Goal: Task Accomplishment & Management: Manage account settings

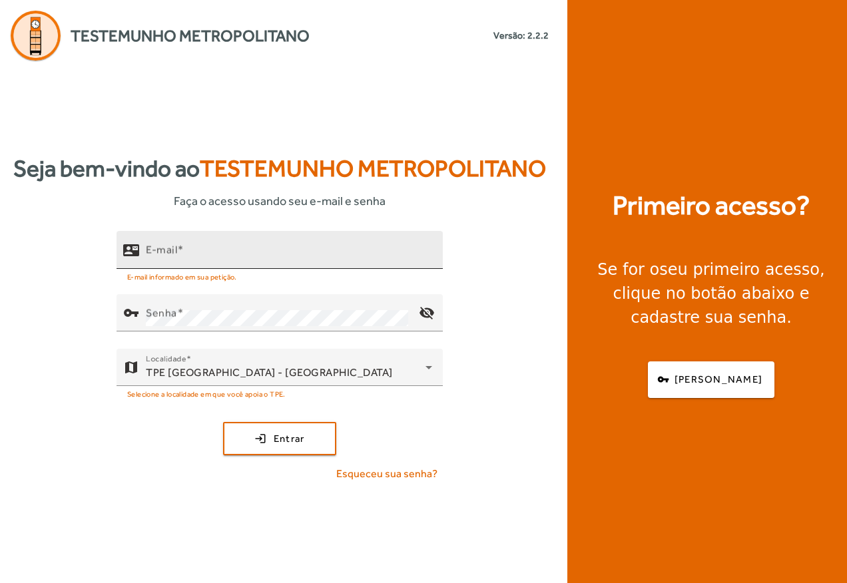
click at [147, 250] on mat-label "E-mail" at bounding box center [161, 249] width 31 height 13
click at [147, 250] on input "E-mail" at bounding box center [289, 256] width 286 height 16
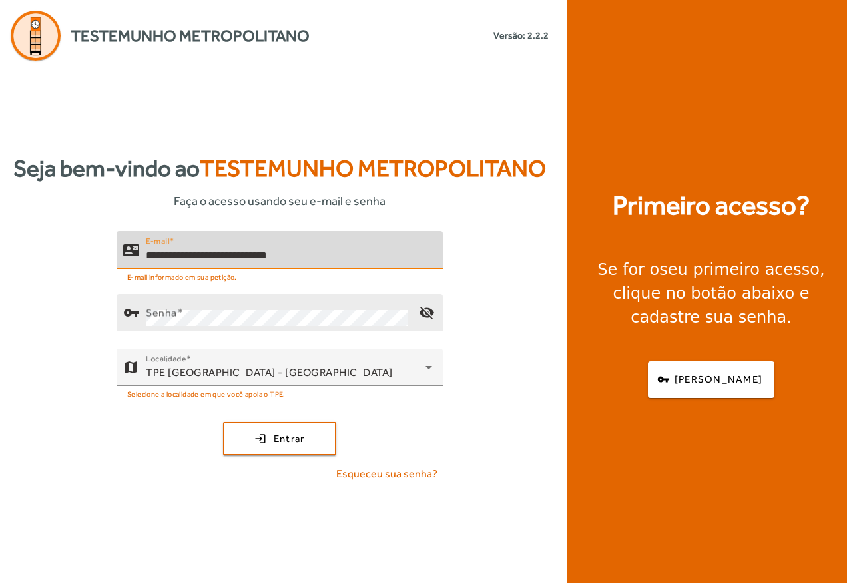
click at [144, 307] on div "vpn_key" at bounding box center [130, 312] width 29 height 29
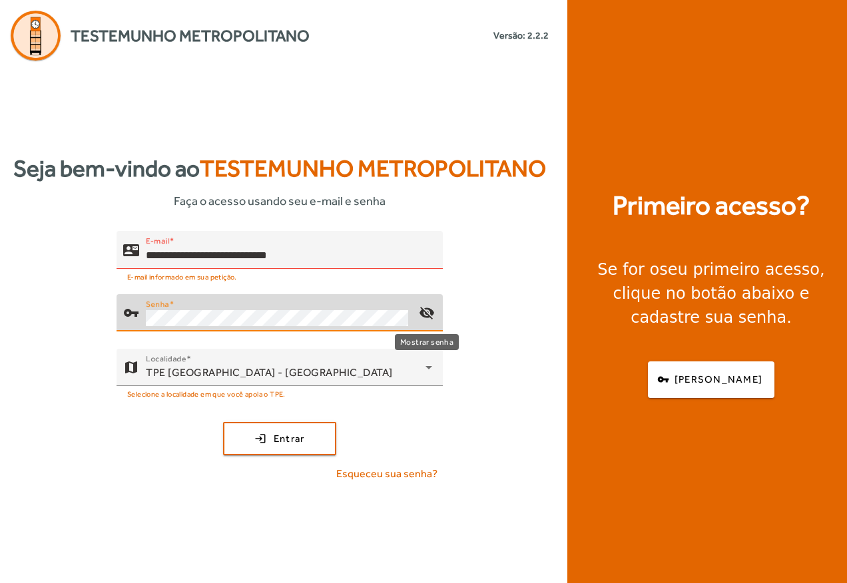
click at [429, 311] on mat-icon "visibility_off" at bounding box center [427, 313] width 32 height 32
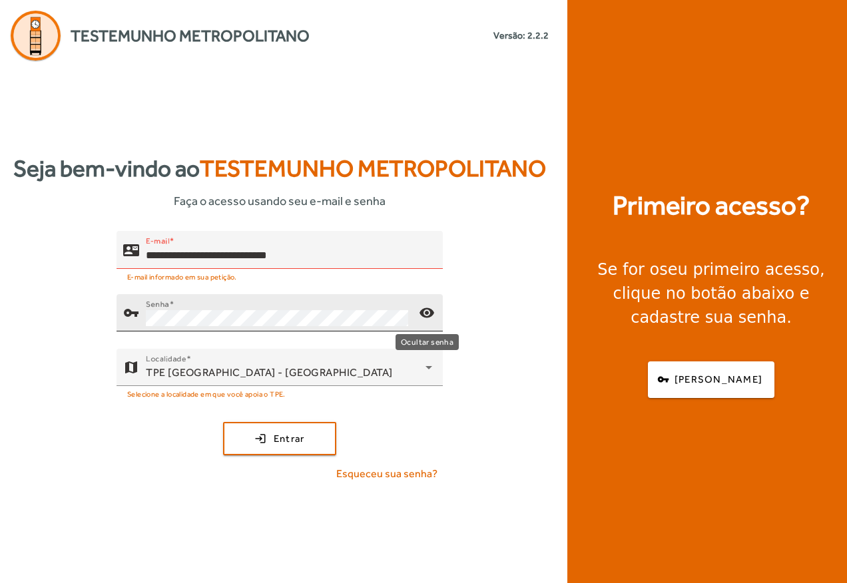
click at [429, 311] on mat-icon "visibility" at bounding box center [427, 313] width 32 height 32
click at [274, 435] on span "Entrar" at bounding box center [289, 438] width 31 height 15
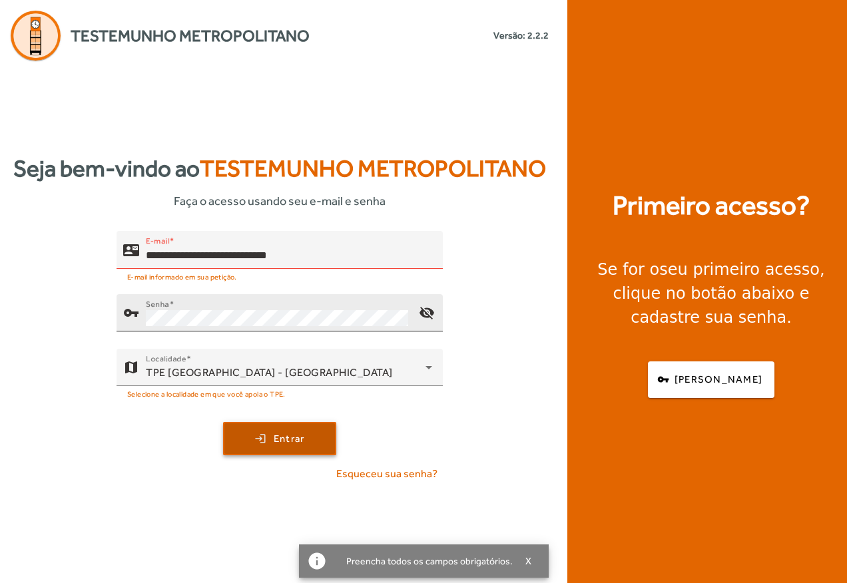
click at [278, 436] on span "Entrar" at bounding box center [289, 438] width 31 height 15
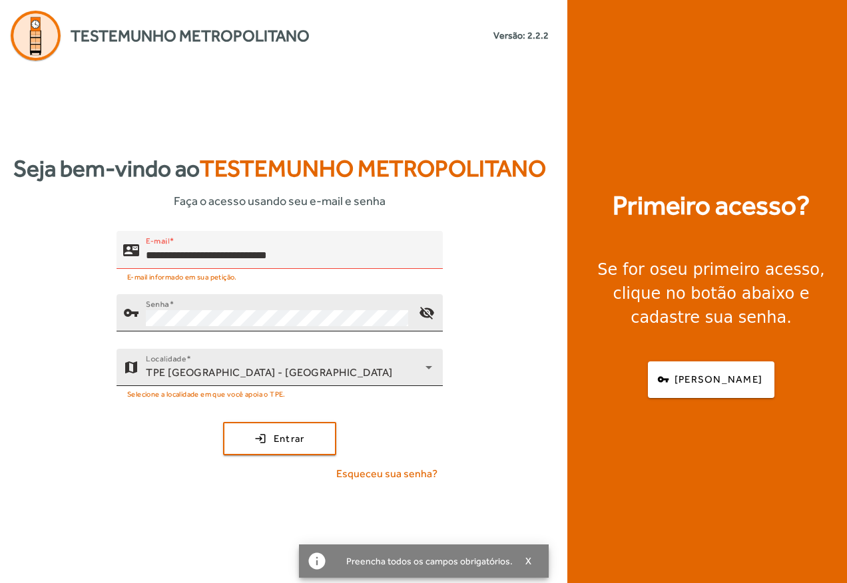
click at [266, 368] on span "TPE [GEOGRAPHIC_DATA] - [GEOGRAPHIC_DATA]" at bounding box center [269, 372] width 247 height 13
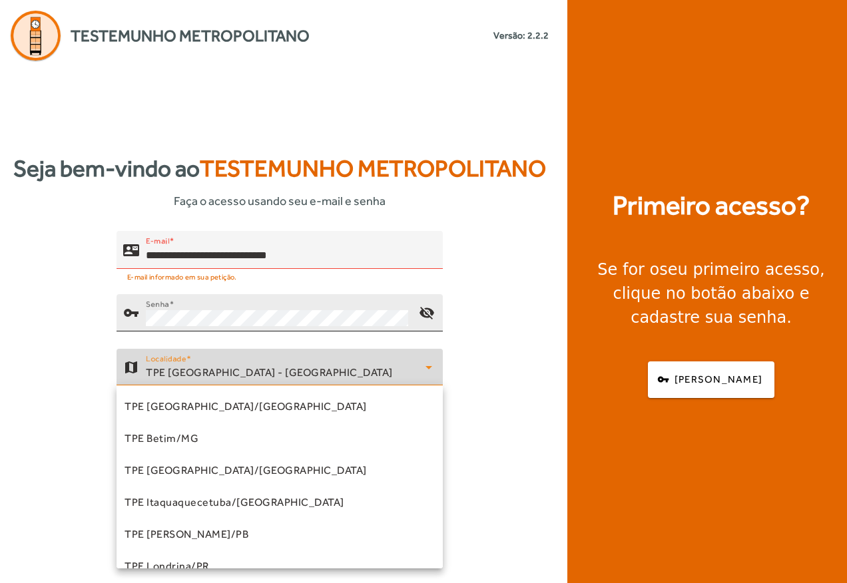
scroll to position [270, 0]
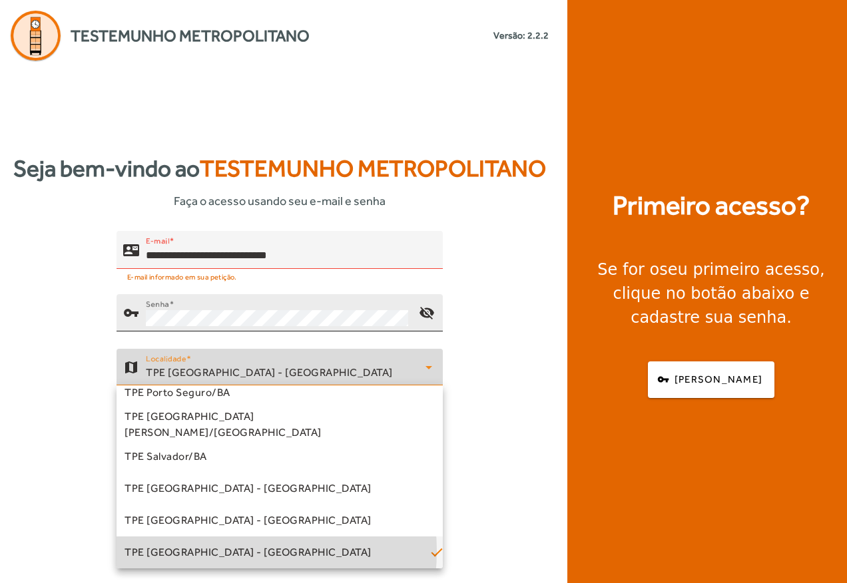
click at [222, 551] on span "TPE [GEOGRAPHIC_DATA] - [GEOGRAPHIC_DATA]" at bounding box center [247, 553] width 247 height 16
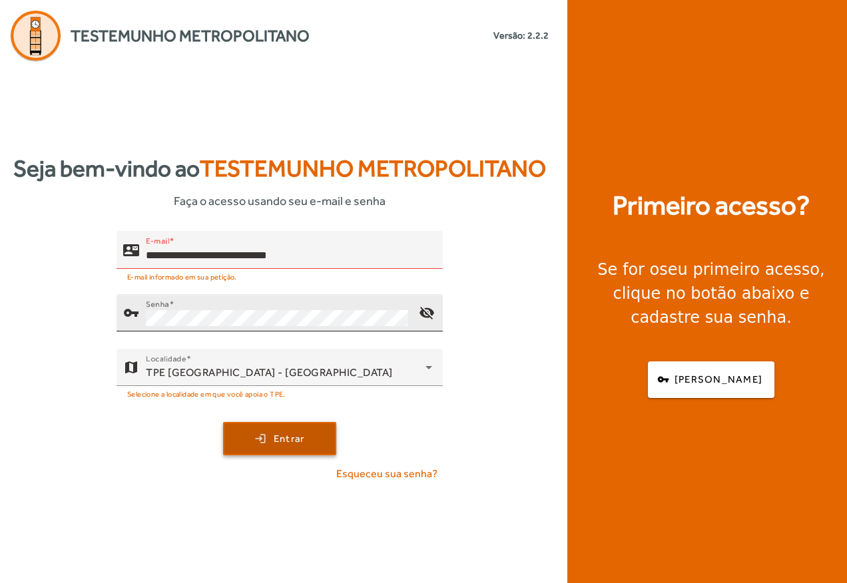
click at [292, 441] on span "Entrar" at bounding box center [289, 438] width 31 height 15
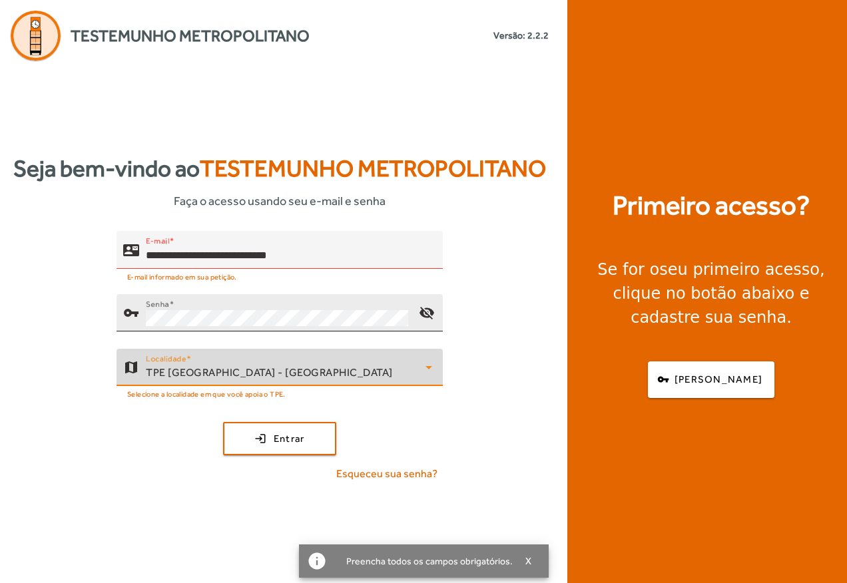
click at [267, 369] on span "TPE [GEOGRAPHIC_DATA] - [GEOGRAPHIC_DATA]" at bounding box center [269, 372] width 247 height 13
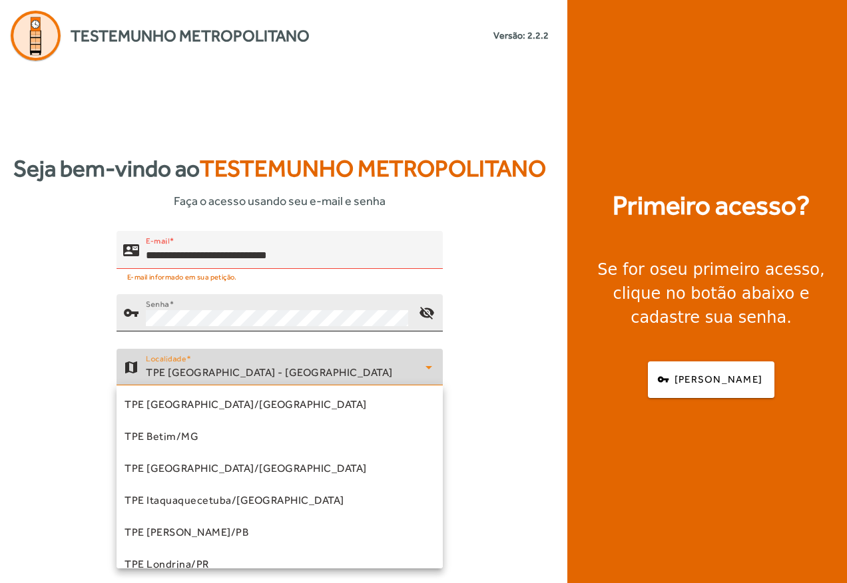
scroll to position [0, 0]
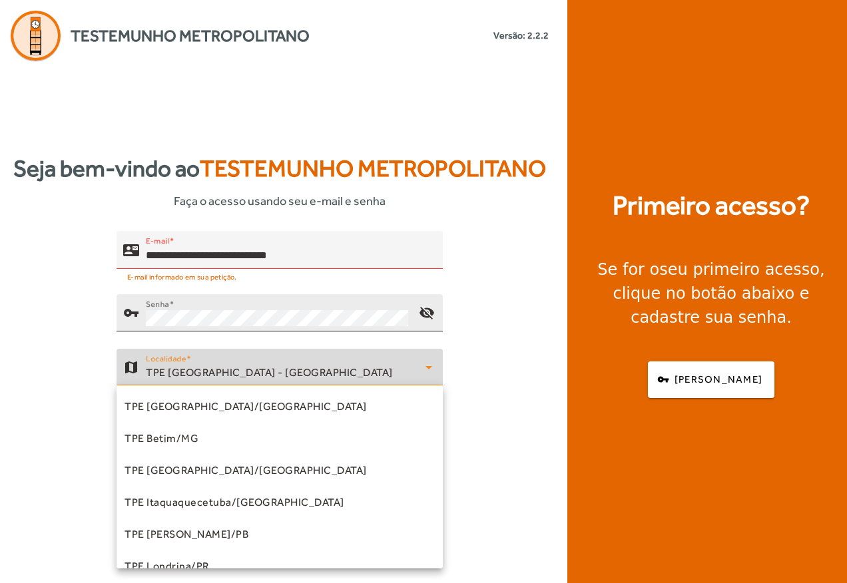
click at [428, 362] on div at bounding box center [423, 291] width 847 height 583
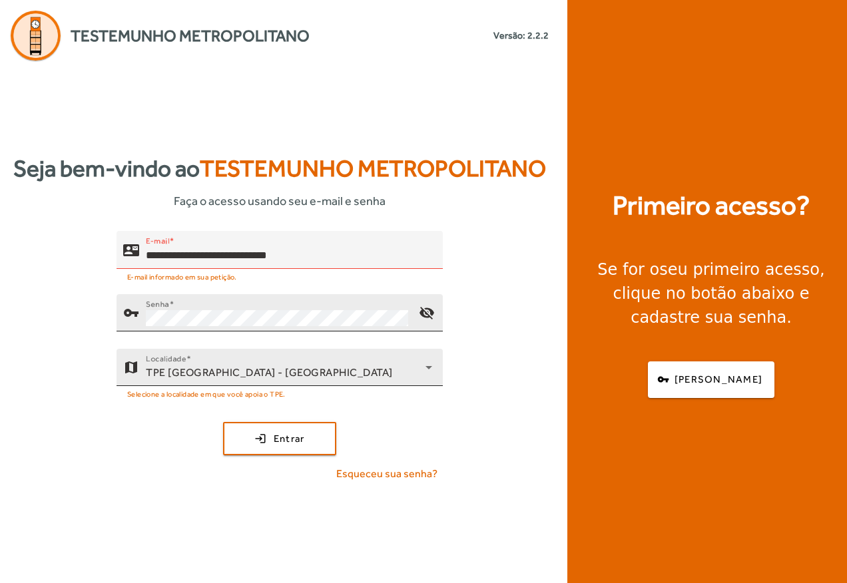
click at [274, 366] on div "TPE [GEOGRAPHIC_DATA] - [GEOGRAPHIC_DATA]" at bounding box center [286, 373] width 280 height 16
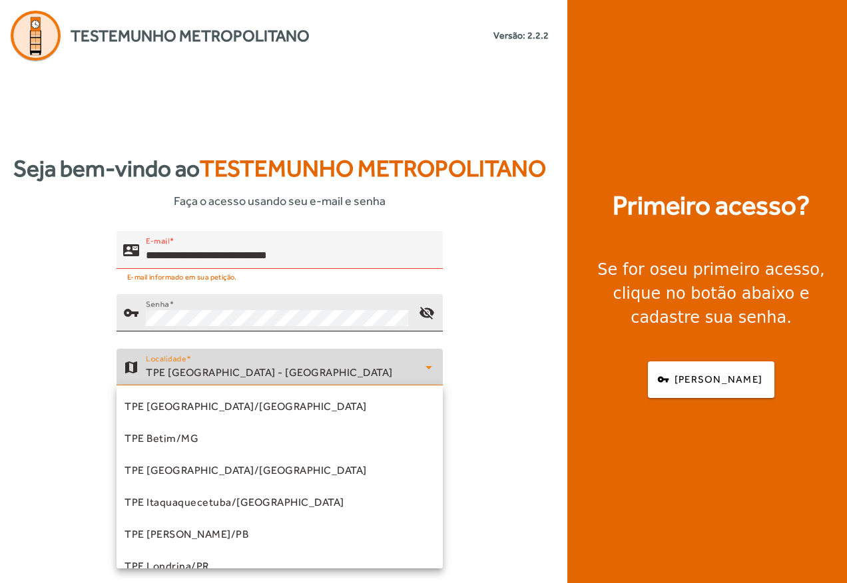
scroll to position [270, 0]
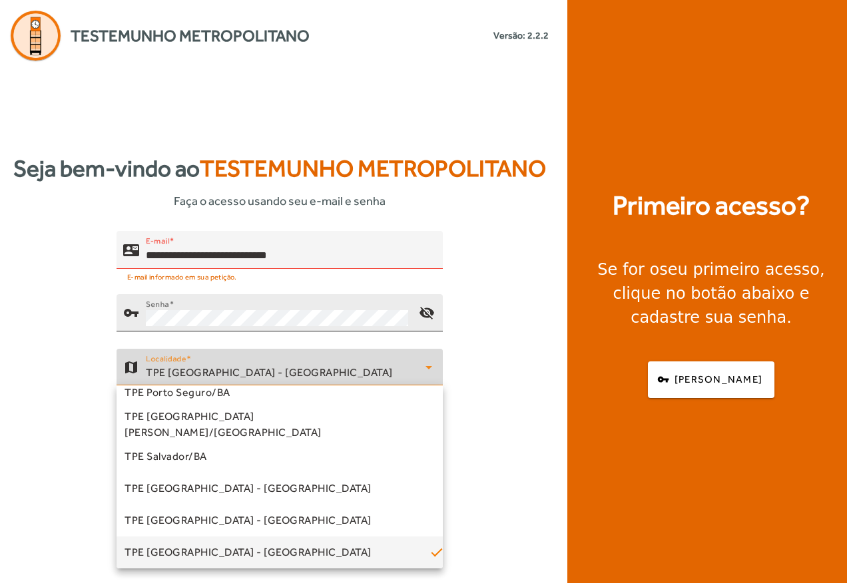
click at [160, 367] on div at bounding box center [423, 291] width 847 height 583
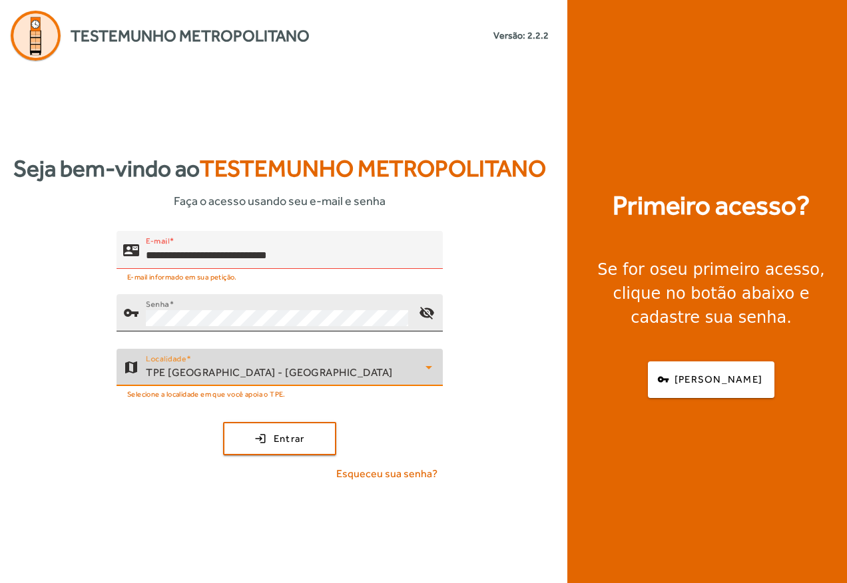
click at [161, 367] on span "TPE [GEOGRAPHIC_DATA] - [GEOGRAPHIC_DATA]" at bounding box center [269, 372] width 247 height 13
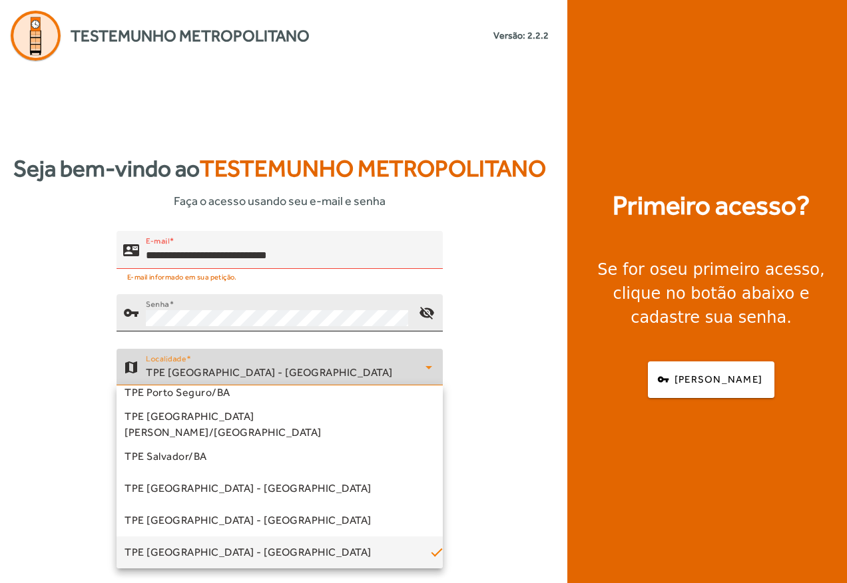
click at [161, 367] on div at bounding box center [423, 291] width 847 height 583
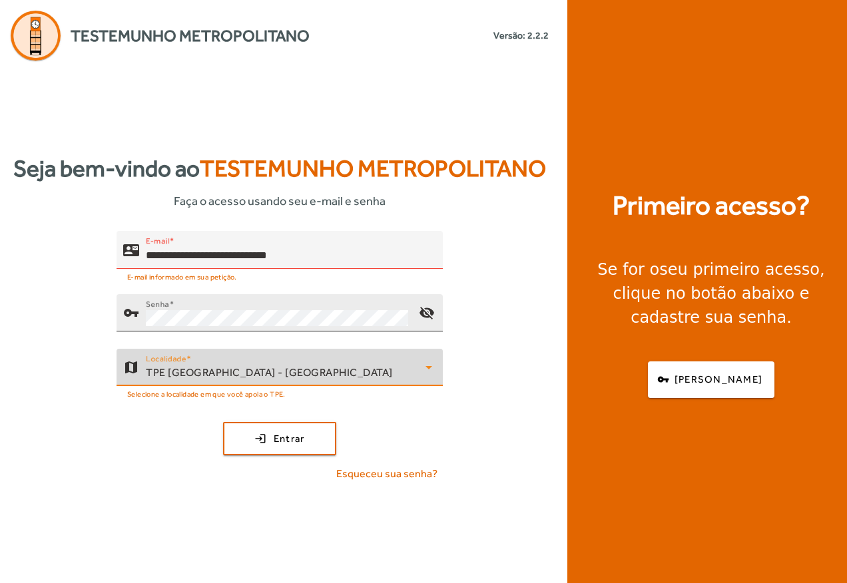
click at [270, 367] on div "TPE [GEOGRAPHIC_DATA] - [GEOGRAPHIC_DATA]" at bounding box center [286, 373] width 280 height 16
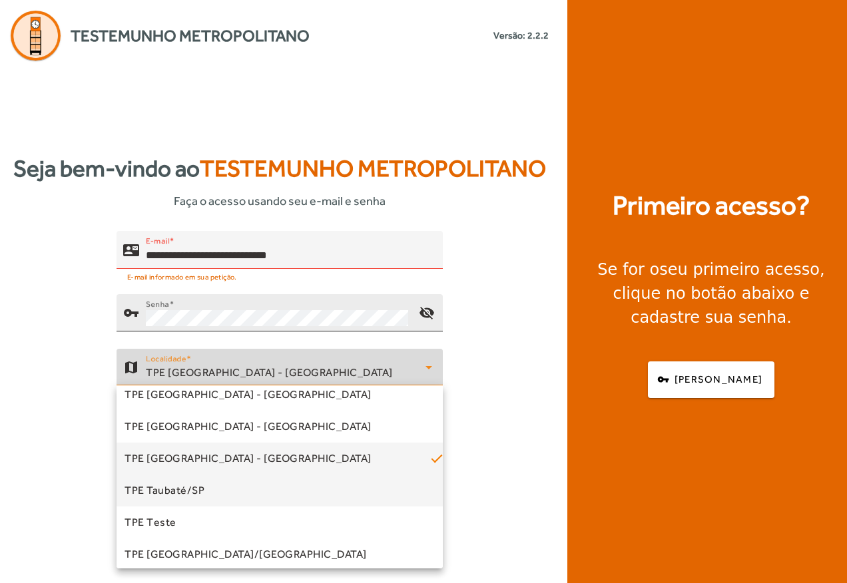
scroll to position [371, 0]
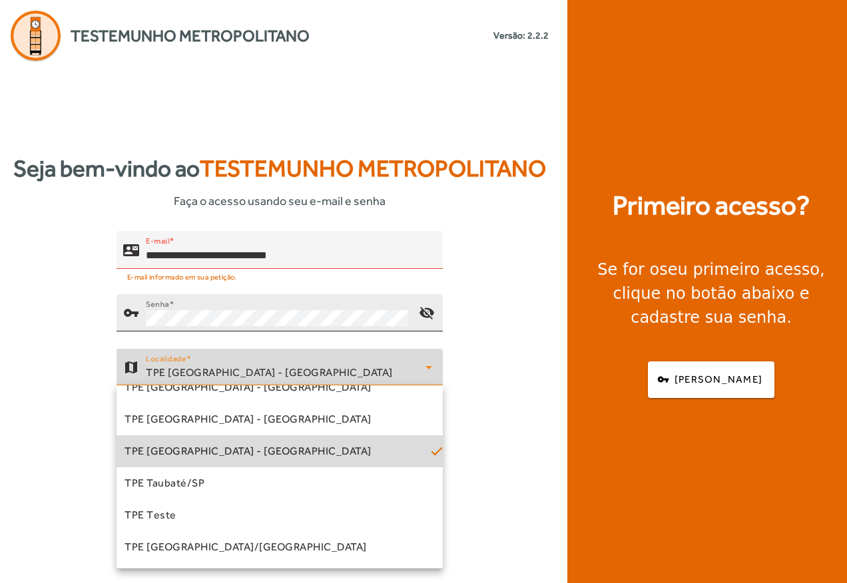
click at [433, 451] on mat-pseudo-checkbox at bounding box center [437, 451] width 12 height 12
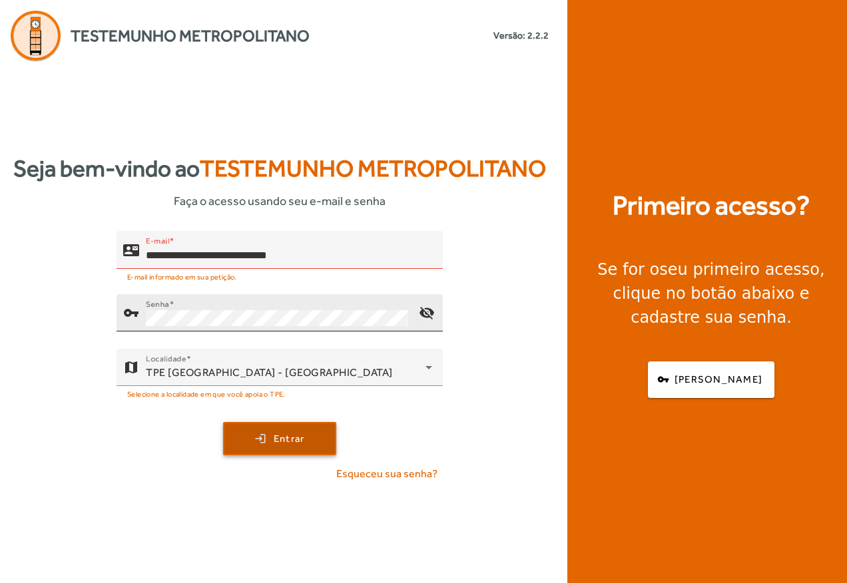
click at [274, 433] on span "Entrar" at bounding box center [289, 438] width 31 height 15
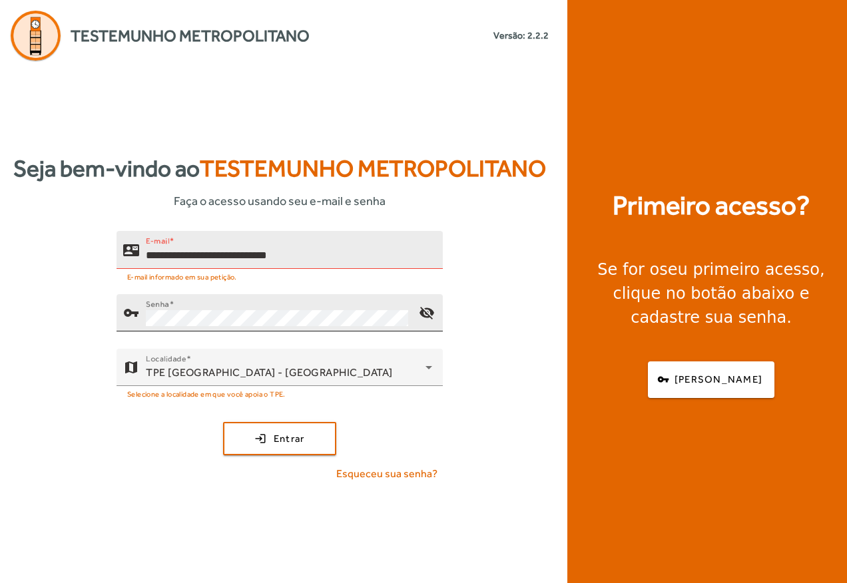
click at [339, 252] on input "**********" at bounding box center [289, 256] width 286 height 16
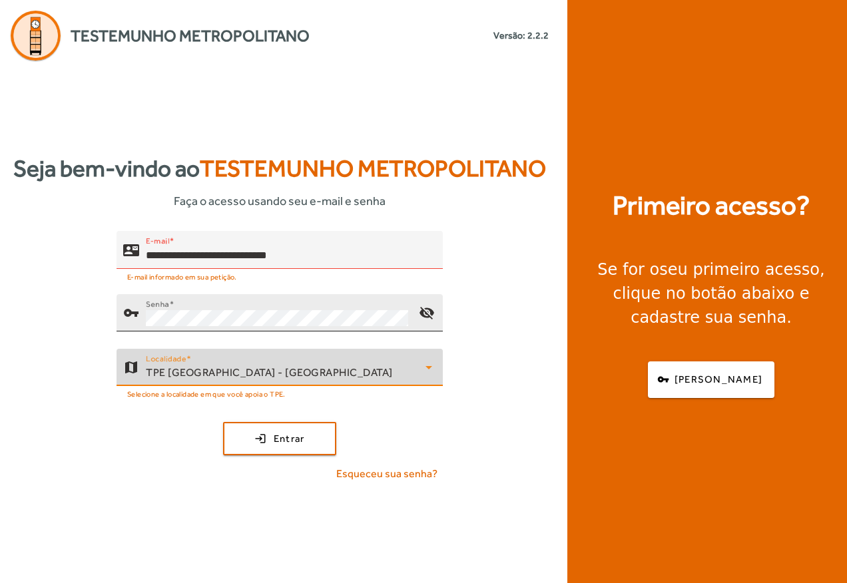
click at [430, 367] on icon at bounding box center [428, 367] width 7 height 3
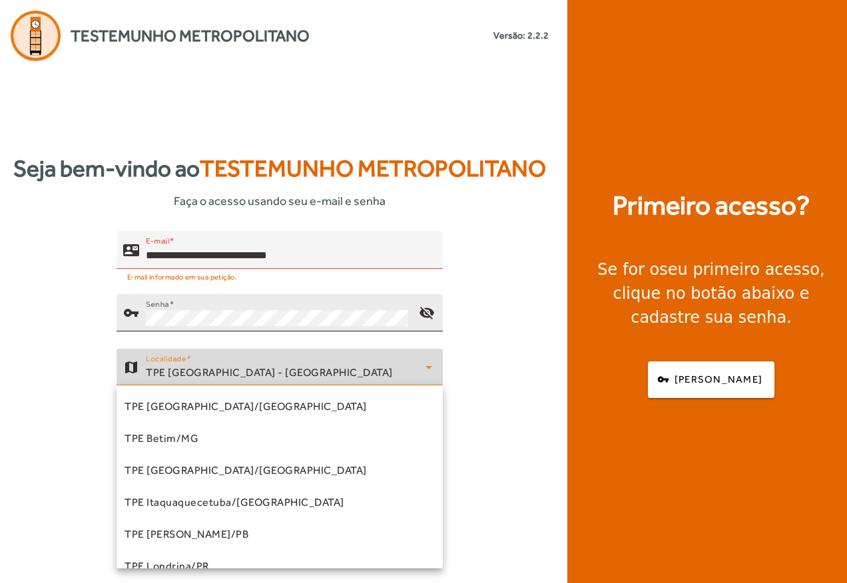
scroll to position [270, 0]
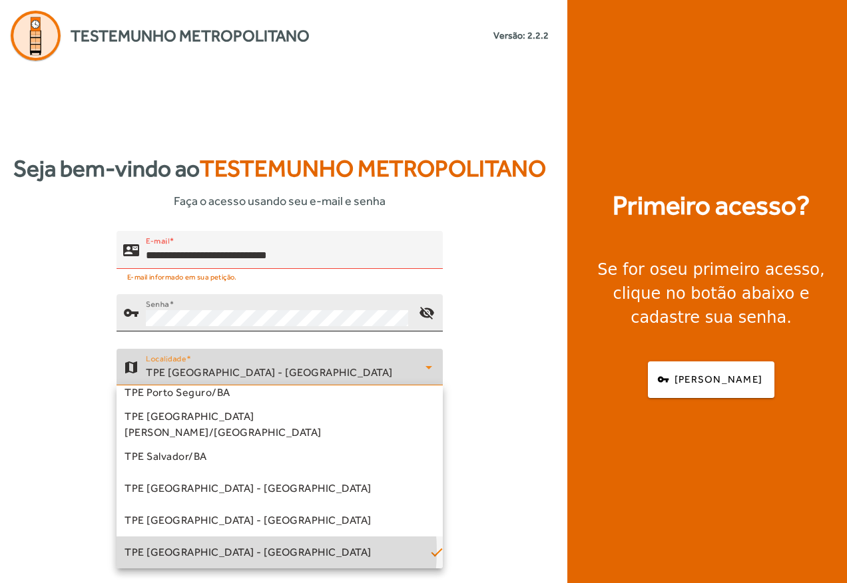
click at [234, 551] on span "TPE [GEOGRAPHIC_DATA] - [GEOGRAPHIC_DATA]" at bounding box center [247, 553] width 247 height 16
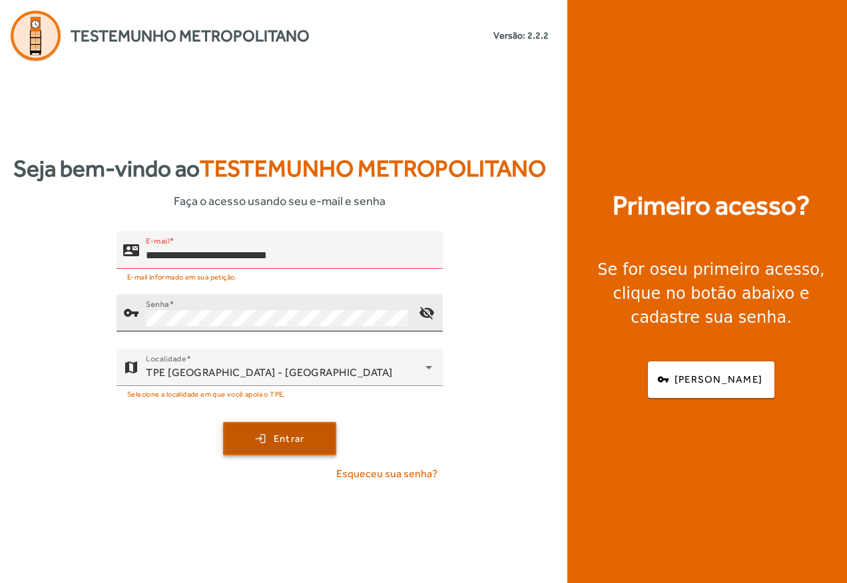
click at [265, 447] on span "submit" at bounding box center [279, 439] width 110 height 32
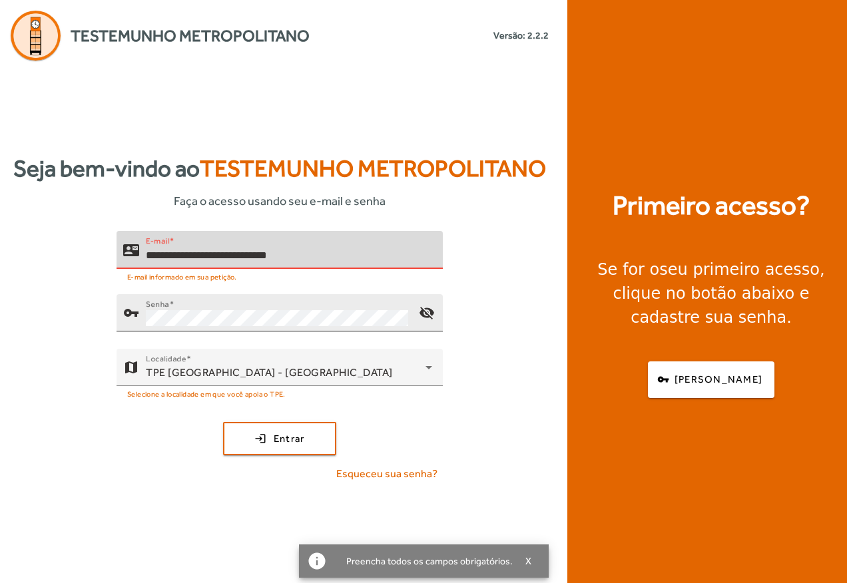
click at [329, 252] on input "**********" at bounding box center [289, 256] width 286 height 16
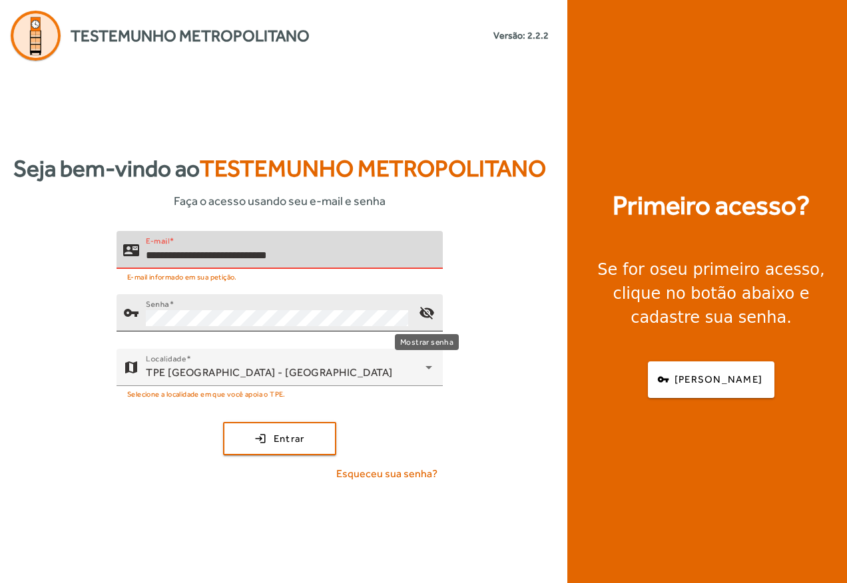
click at [424, 312] on mat-icon "visibility_off" at bounding box center [427, 313] width 32 height 32
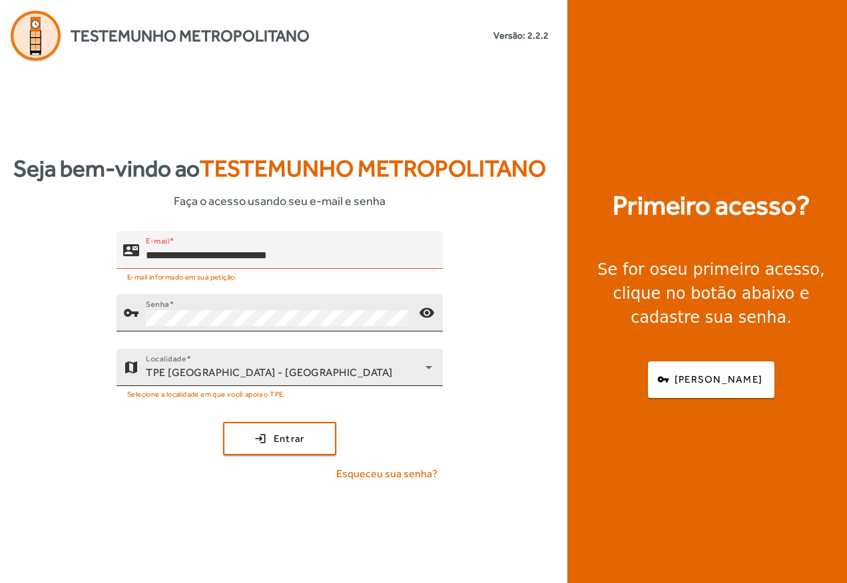
click at [299, 358] on div "Localidade TPE [GEOGRAPHIC_DATA] - [GEOGRAPHIC_DATA]" at bounding box center [289, 367] width 286 height 37
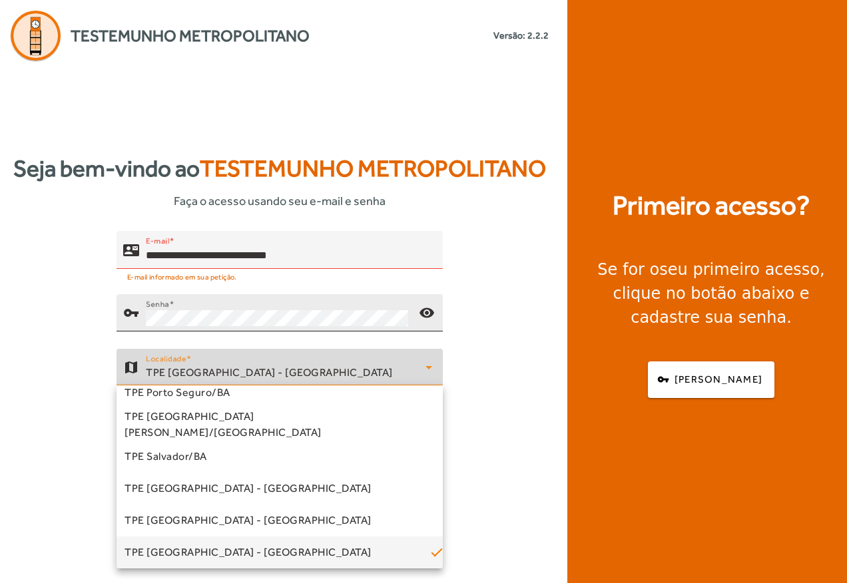
click at [169, 356] on div at bounding box center [423, 291] width 847 height 583
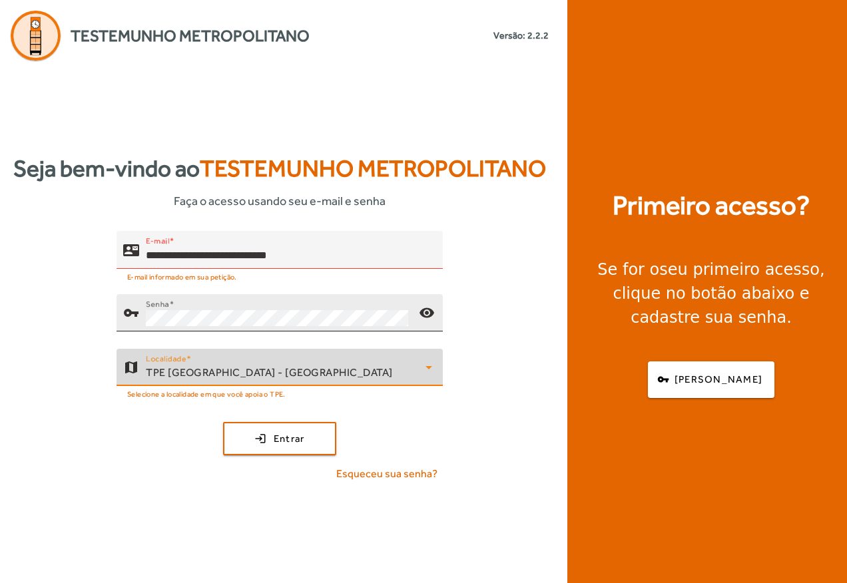
click at [266, 371] on span "TPE [GEOGRAPHIC_DATA] - [GEOGRAPHIC_DATA]" at bounding box center [269, 372] width 247 height 13
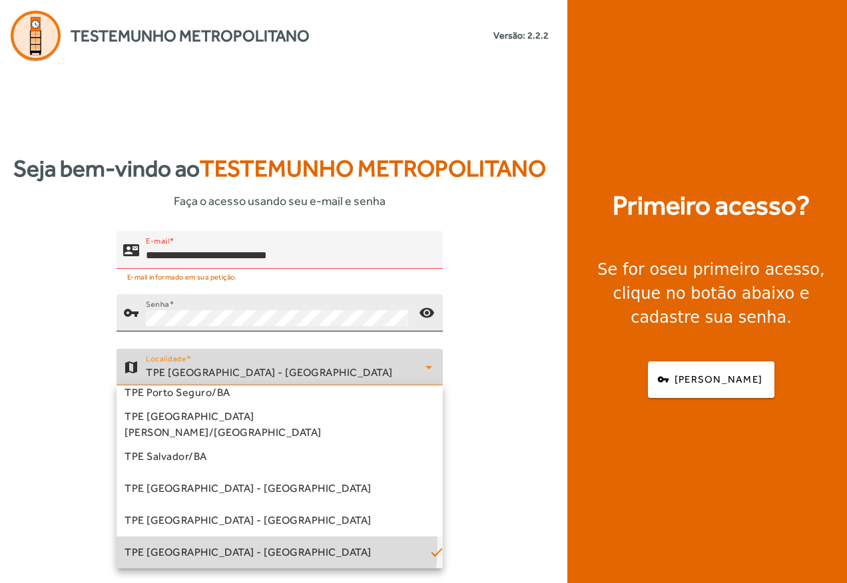
click at [216, 545] on span "TPE [GEOGRAPHIC_DATA] - [GEOGRAPHIC_DATA]" at bounding box center [247, 553] width 247 height 16
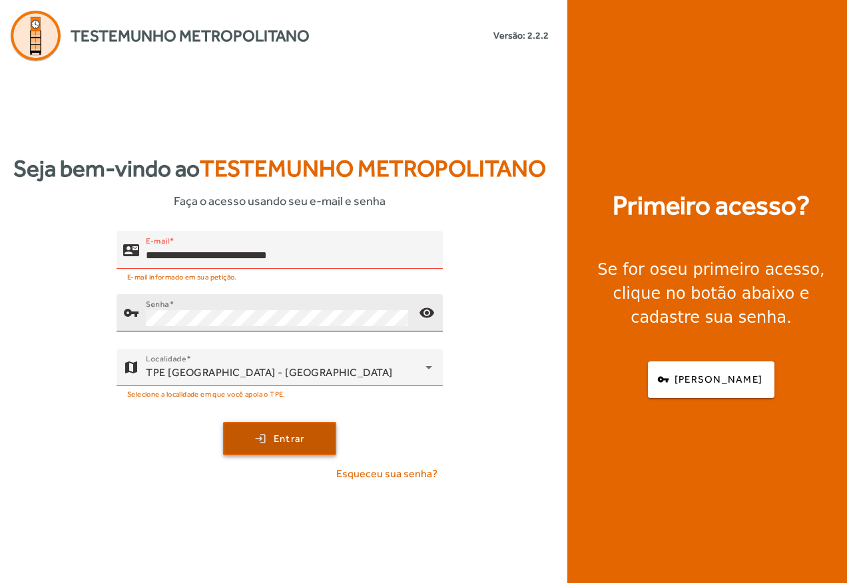
click at [299, 445] on button "login Entrar" at bounding box center [279, 438] width 113 height 33
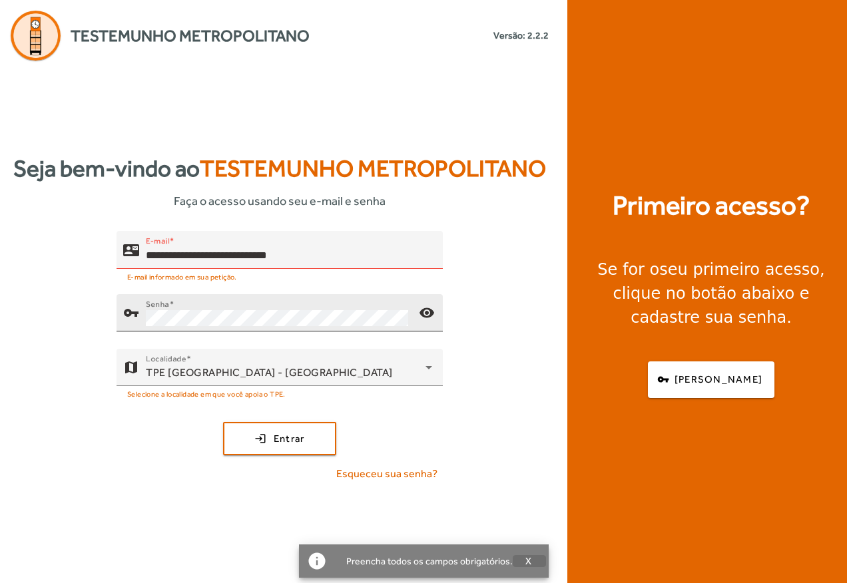
click at [528, 560] on span "X" at bounding box center [528, 561] width 7 height 12
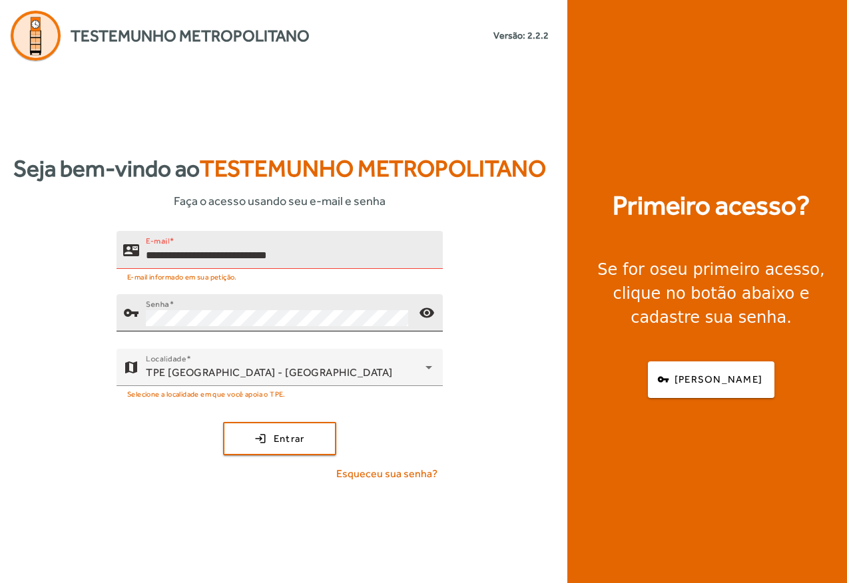
click at [333, 257] on input "**********" at bounding box center [289, 256] width 286 height 16
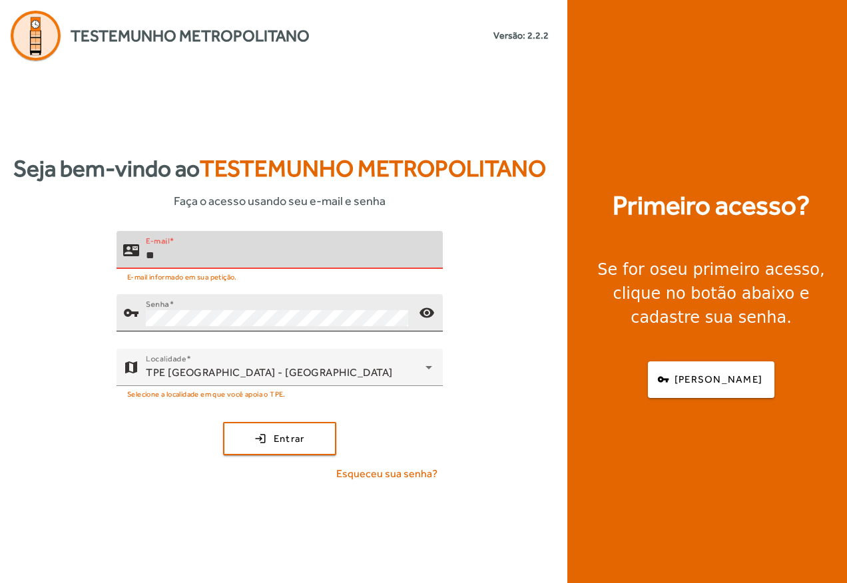
type input "*"
click at [148, 253] on input "*******" at bounding box center [289, 256] width 286 height 16
click at [194, 252] on input "*******" at bounding box center [289, 256] width 286 height 16
type input "**********"
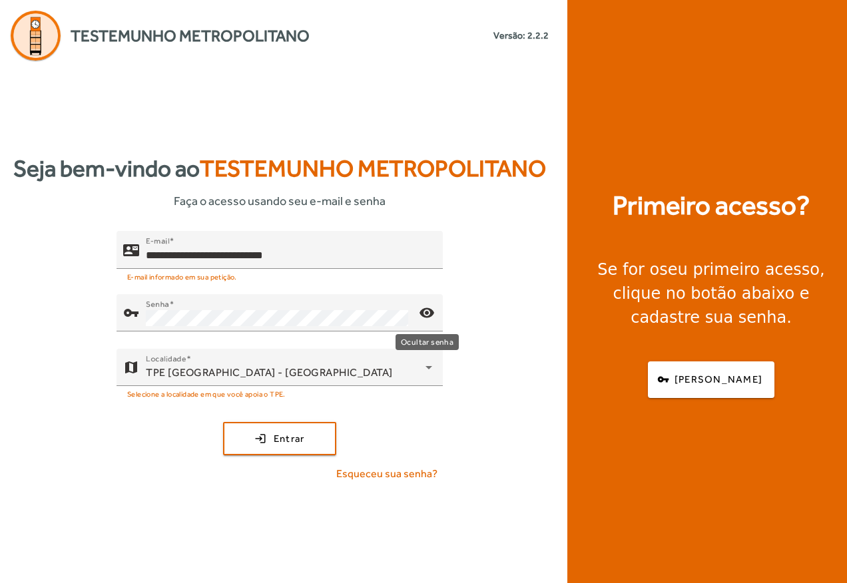
click at [426, 312] on mat-icon "visibility" at bounding box center [427, 313] width 32 height 32
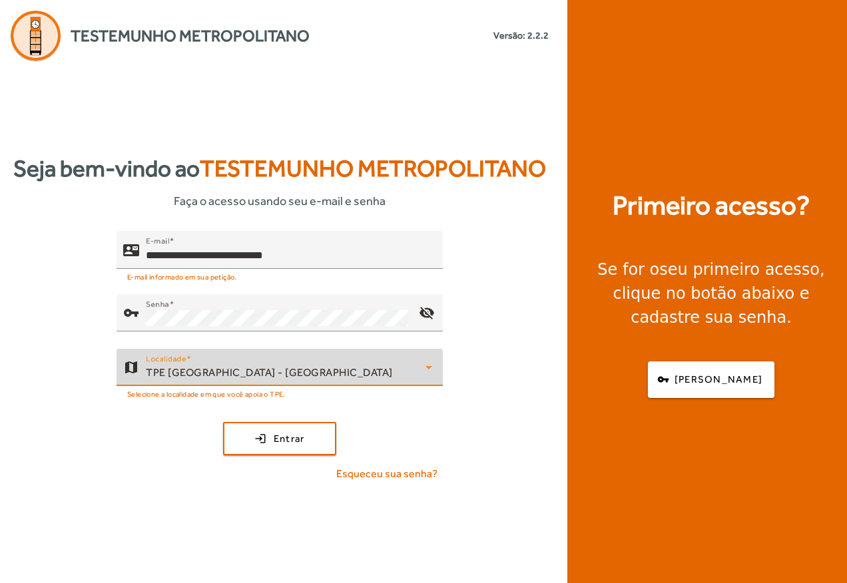
click at [270, 368] on div "TPE [GEOGRAPHIC_DATA] - [GEOGRAPHIC_DATA]" at bounding box center [286, 373] width 280 height 16
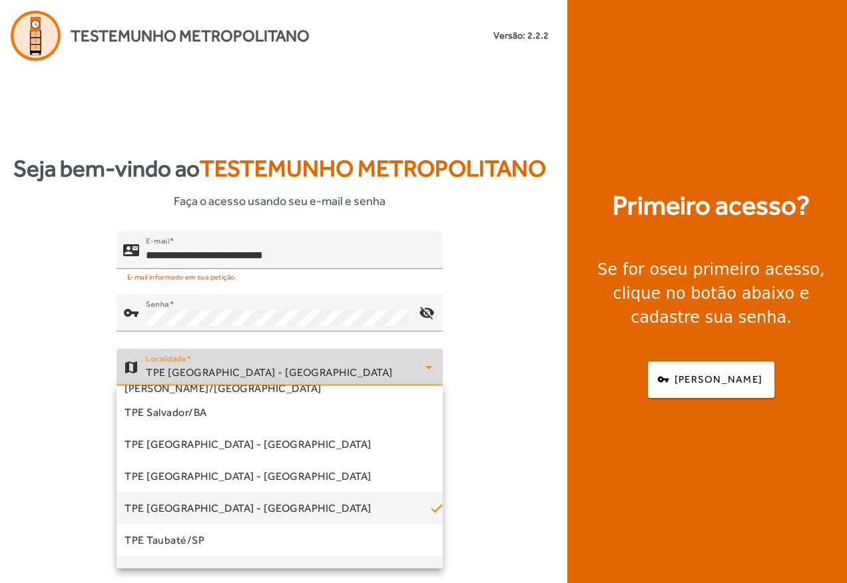
scroll to position [336, 0]
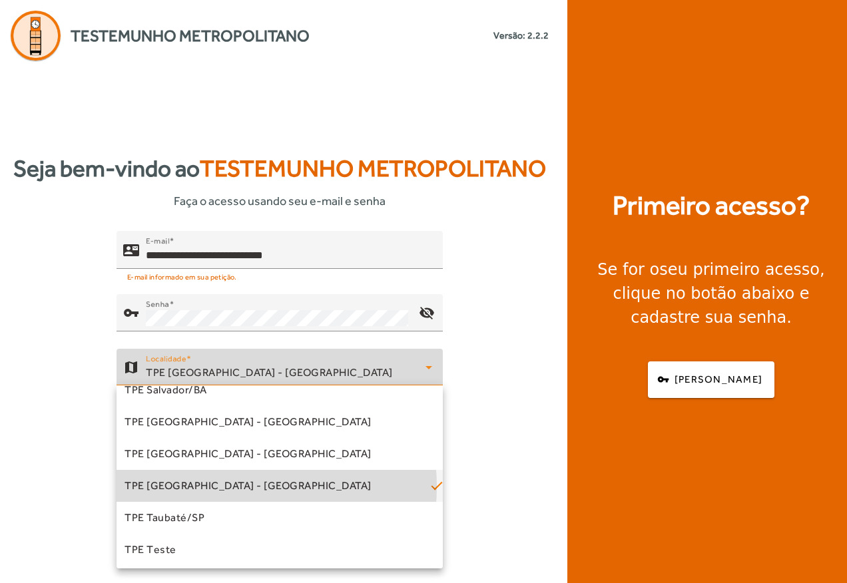
drag, startPoint x: 224, startPoint y: 487, endPoint x: 227, endPoint y: 481, distance: 6.9
click at [227, 481] on span "TPE [GEOGRAPHIC_DATA] - [GEOGRAPHIC_DATA]" at bounding box center [247, 486] width 247 height 16
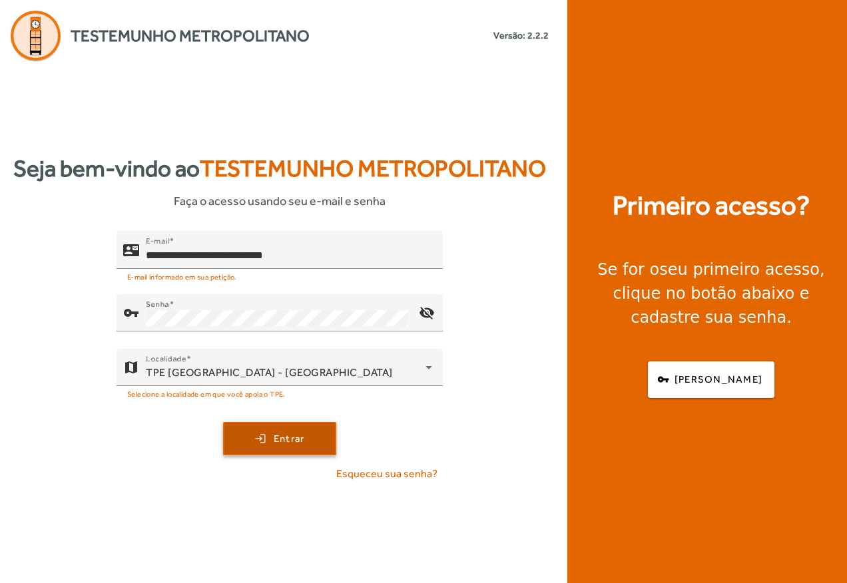
click at [266, 442] on span "submit" at bounding box center [279, 439] width 110 height 32
click at [432, 306] on mat-icon "visibility_off" at bounding box center [427, 313] width 32 height 32
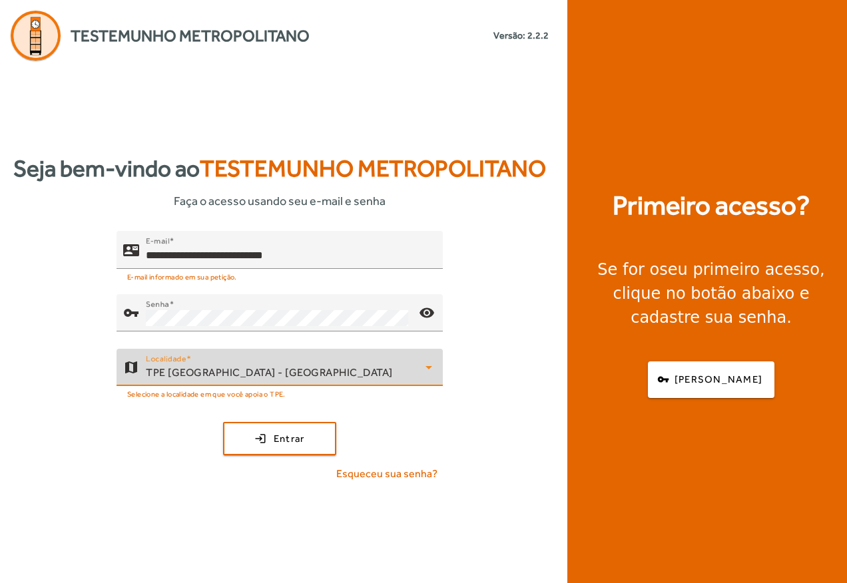
click at [290, 371] on div "TPE [GEOGRAPHIC_DATA] - [GEOGRAPHIC_DATA]" at bounding box center [286, 373] width 280 height 16
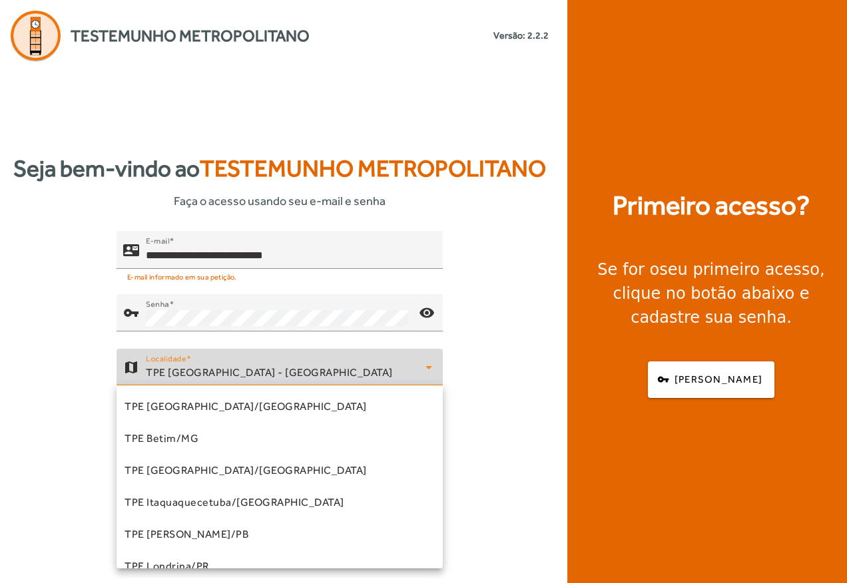
scroll to position [270, 0]
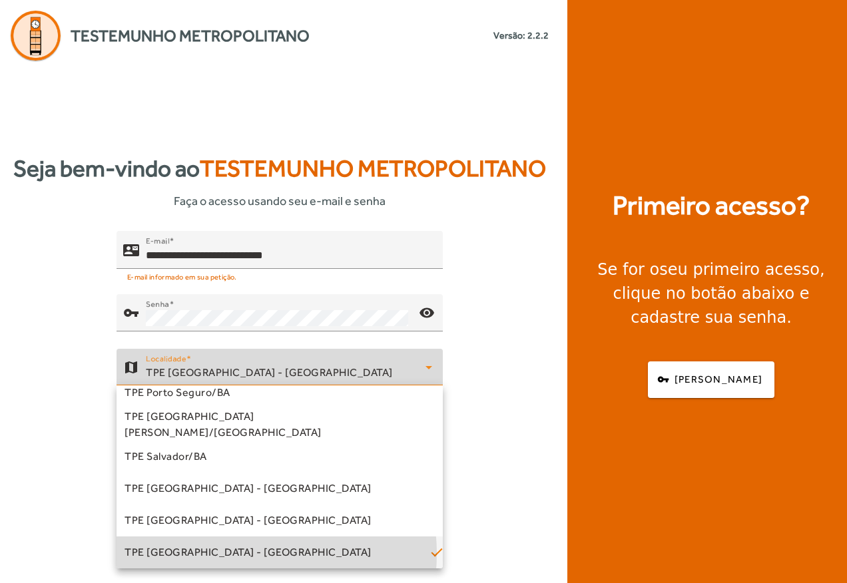
click at [234, 553] on span "TPE [GEOGRAPHIC_DATA] - [GEOGRAPHIC_DATA]" at bounding box center [247, 553] width 247 height 16
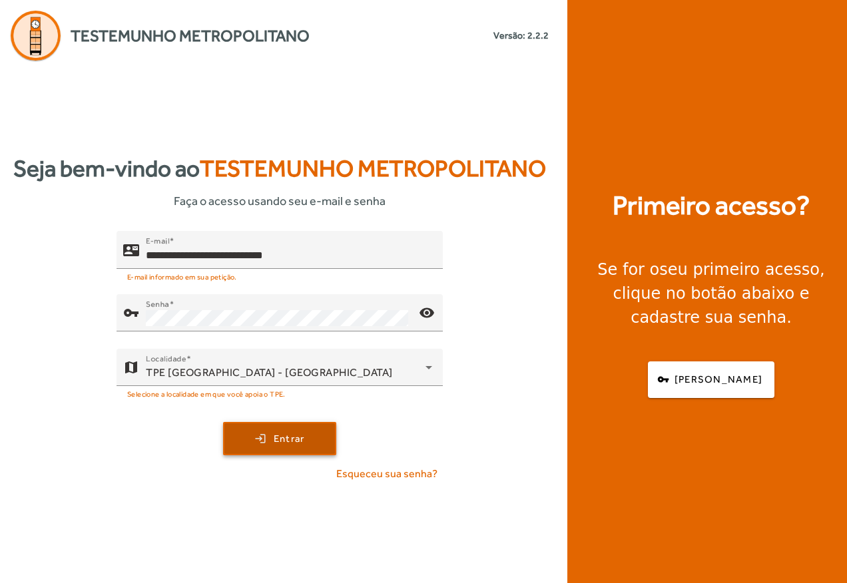
click at [274, 431] on span "Entrar" at bounding box center [289, 438] width 31 height 15
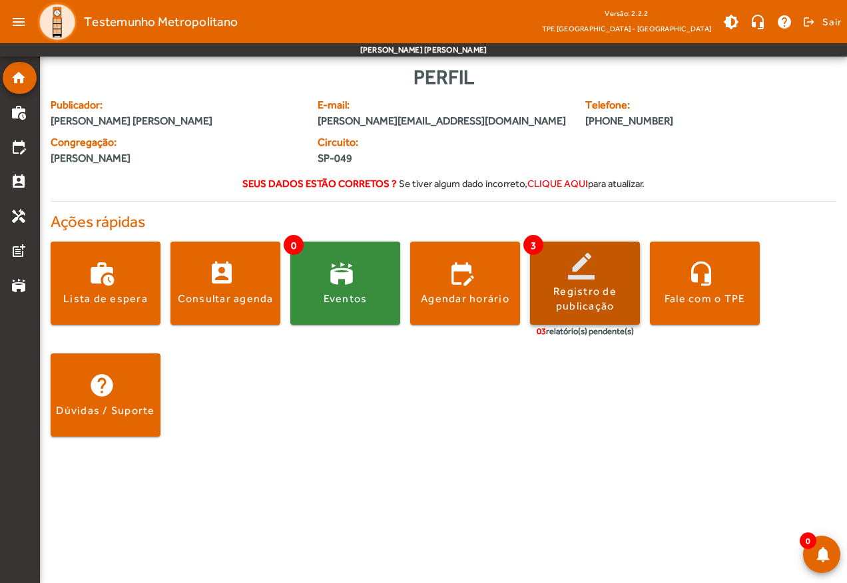
click at [603, 288] on div "Registro de publicação" at bounding box center [585, 299] width 110 height 30
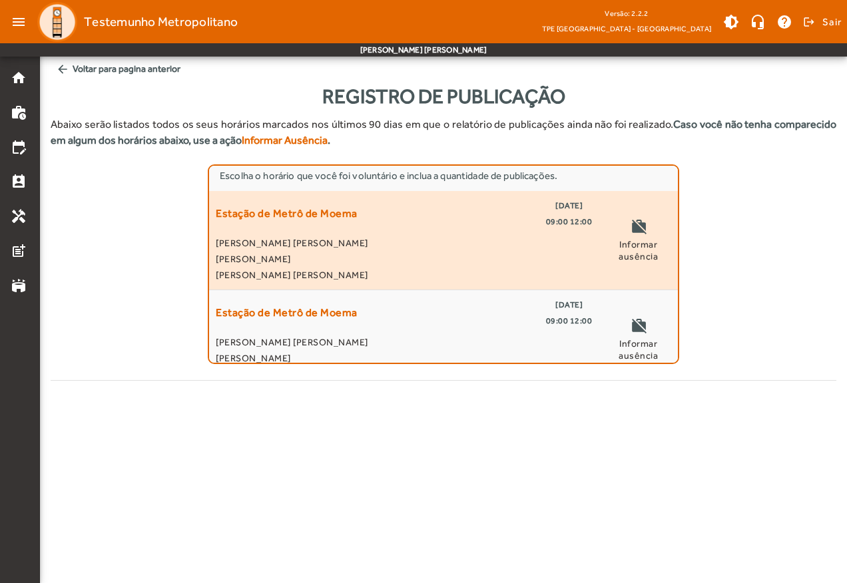
click at [637, 240] on span "Informar ausência" at bounding box center [638, 250] width 66 height 24
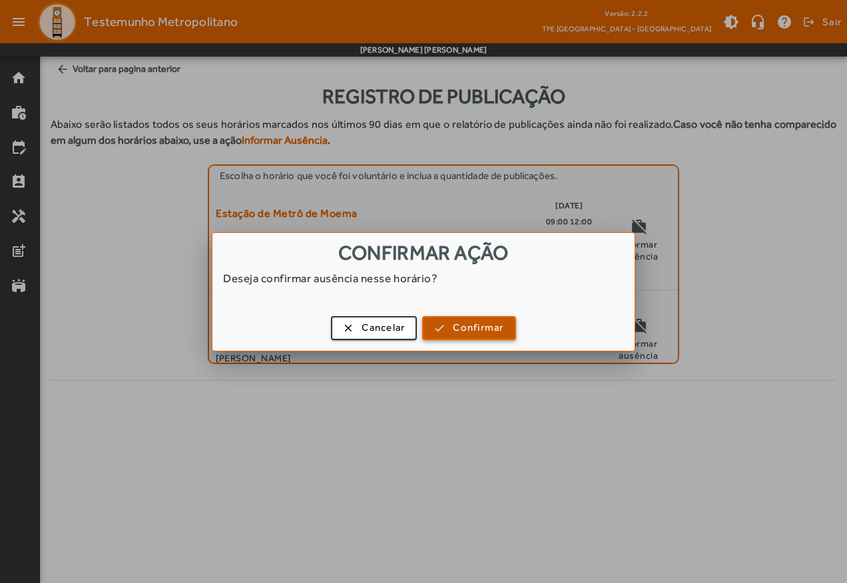
click at [483, 326] on span "Confirmar" at bounding box center [478, 327] width 51 height 15
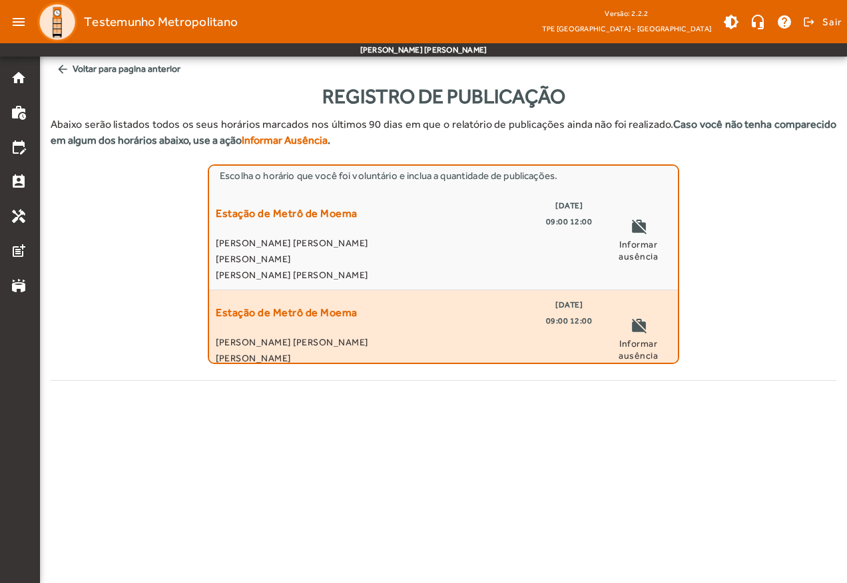
scroll to position [27, 0]
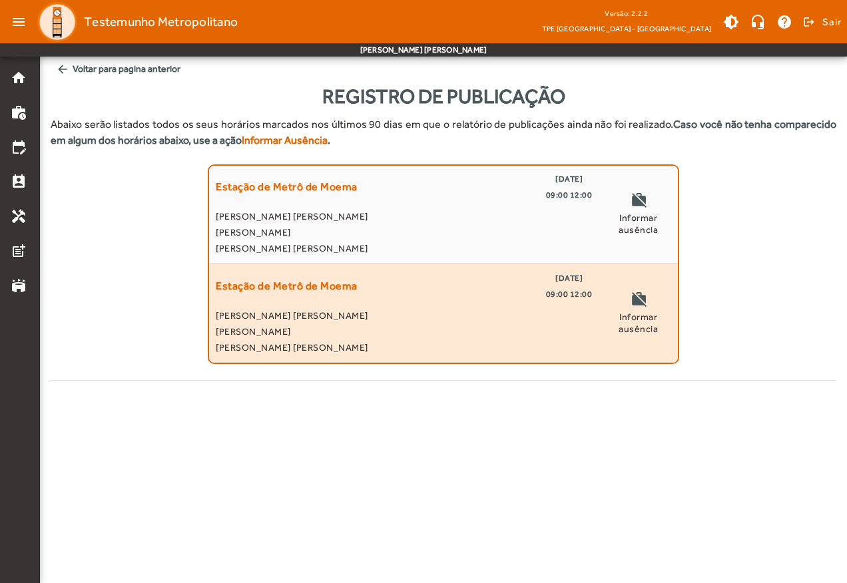
click at [642, 319] on span "Informar ausência" at bounding box center [638, 323] width 66 height 24
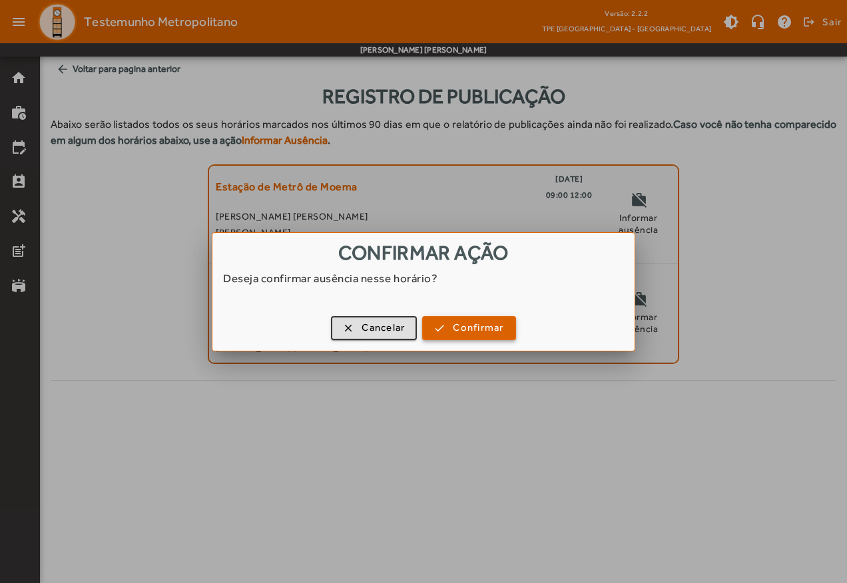
click at [489, 323] on span "Confirmar" at bounding box center [478, 327] width 51 height 15
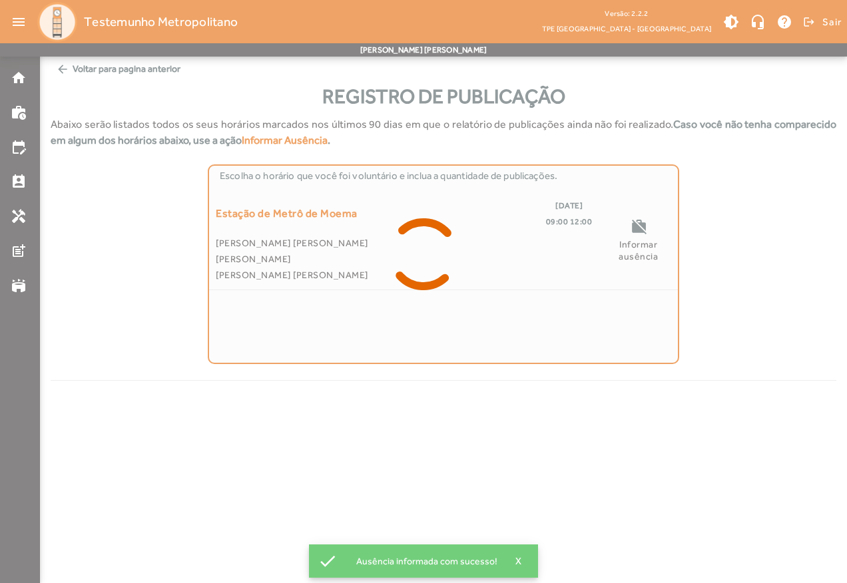
scroll to position [0, 0]
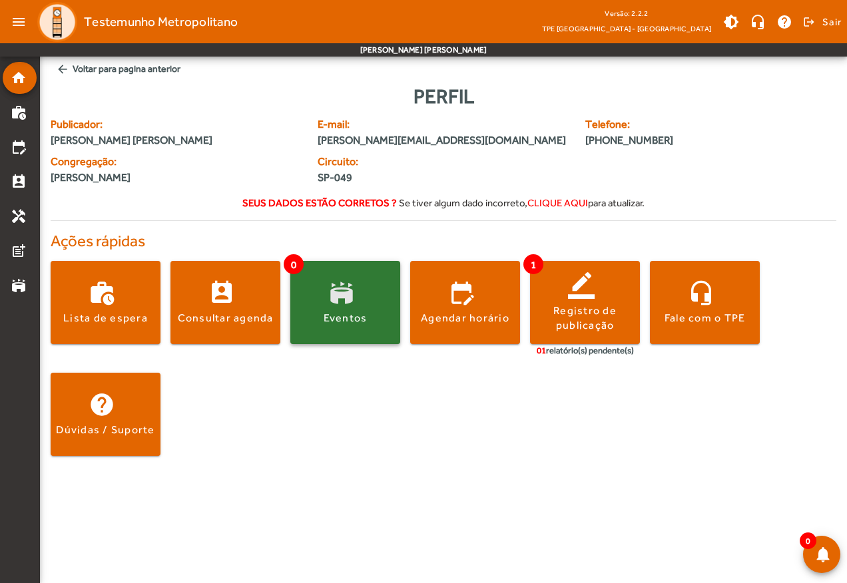
click at [334, 302] on span at bounding box center [345, 303] width 110 height 32
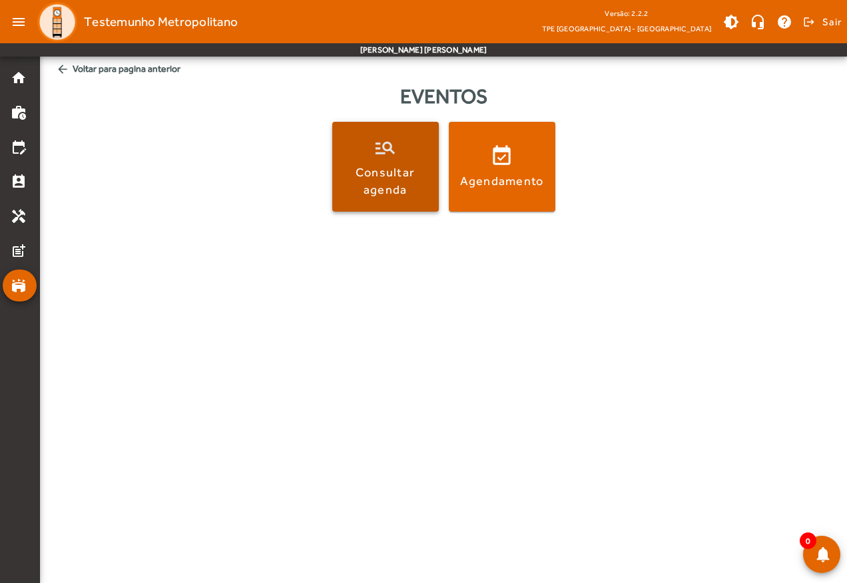
click at [377, 164] on div "Consultar agenda" at bounding box center [385, 180] width 101 height 33
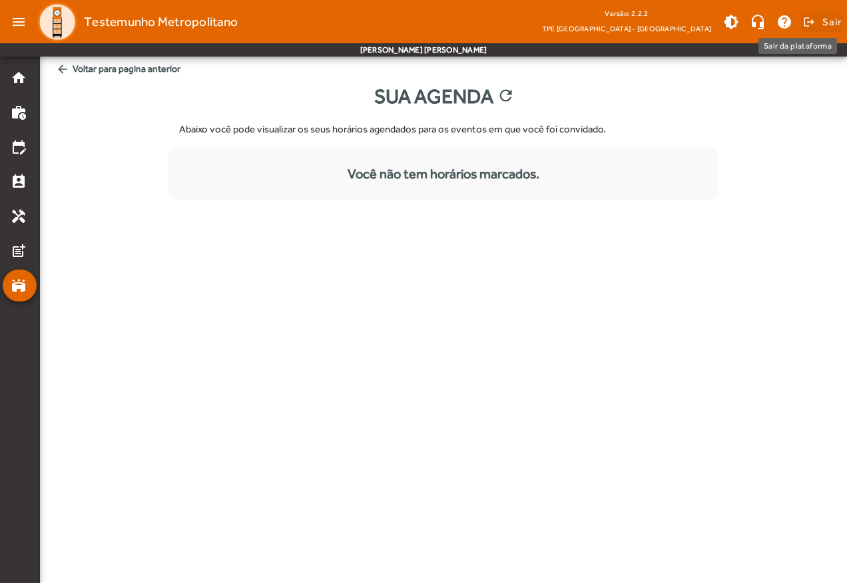
click at [838, 20] on span "Sair" at bounding box center [831, 21] width 19 height 21
